Goal: Navigation & Orientation: Find specific page/section

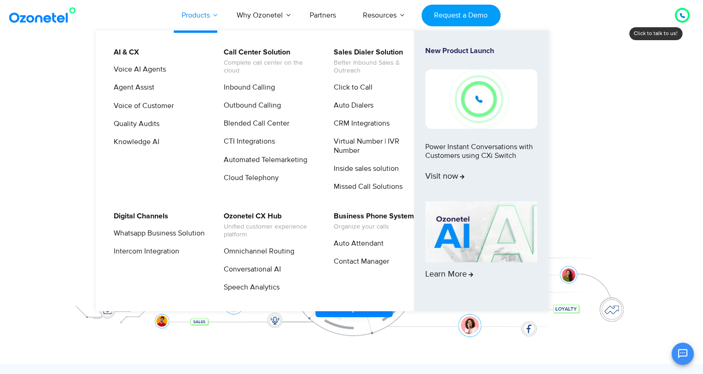
click at [187, 13] on link "Products" at bounding box center [195, 15] width 55 height 30
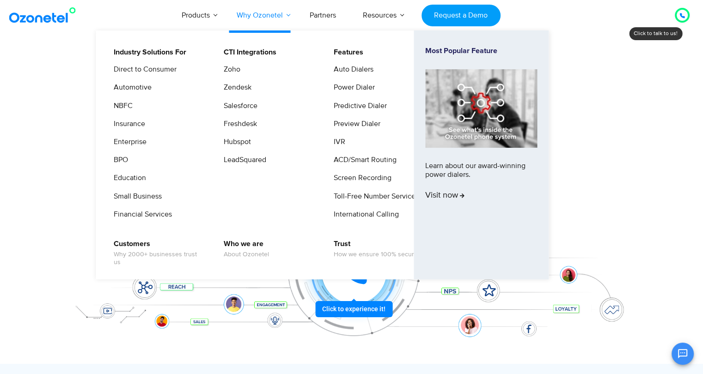
click at [248, 14] on link "Why Ozonetel" at bounding box center [259, 15] width 73 height 30
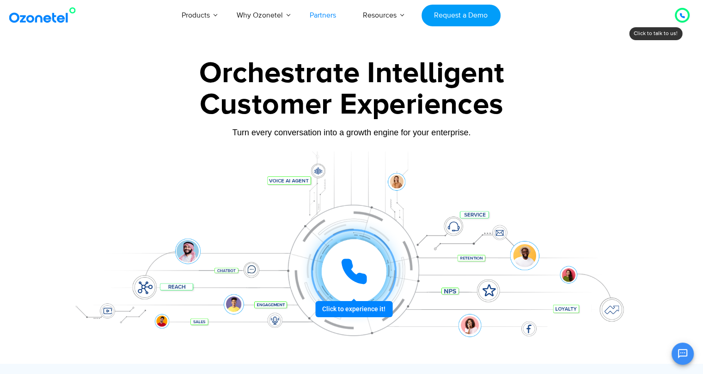
click at [316, 14] on link "Partners" at bounding box center [322, 15] width 53 height 30
